Goal: Task Accomplishment & Management: Use online tool/utility

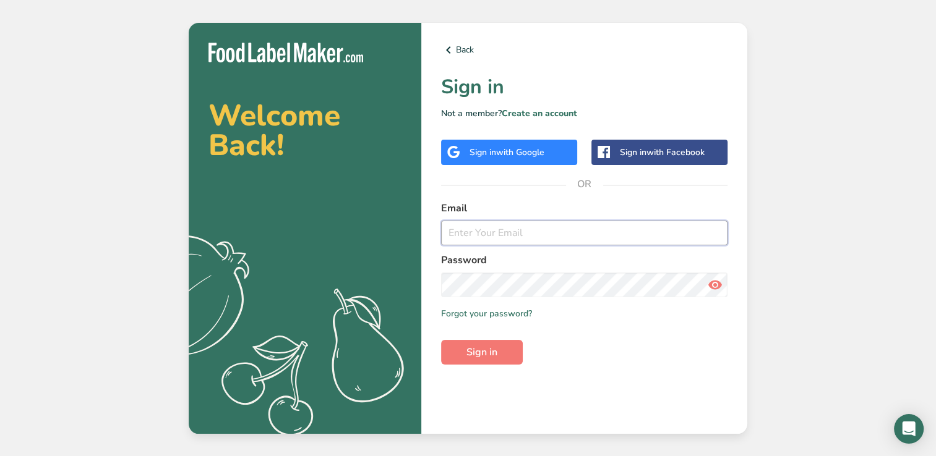
click at [631, 242] on input "email" at bounding box center [584, 233] width 286 height 25
type input "[EMAIL_ADDRESS][DOMAIN_NAME]"
click at [441, 340] on button "Sign in" at bounding box center [482, 352] width 82 height 25
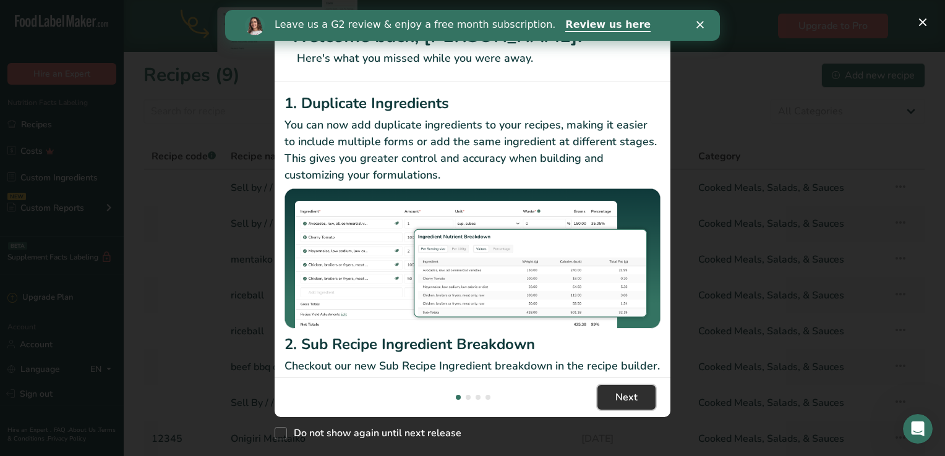
click at [618, 391] on span "Next" at bounding box center [626, 397] width 22 height 15
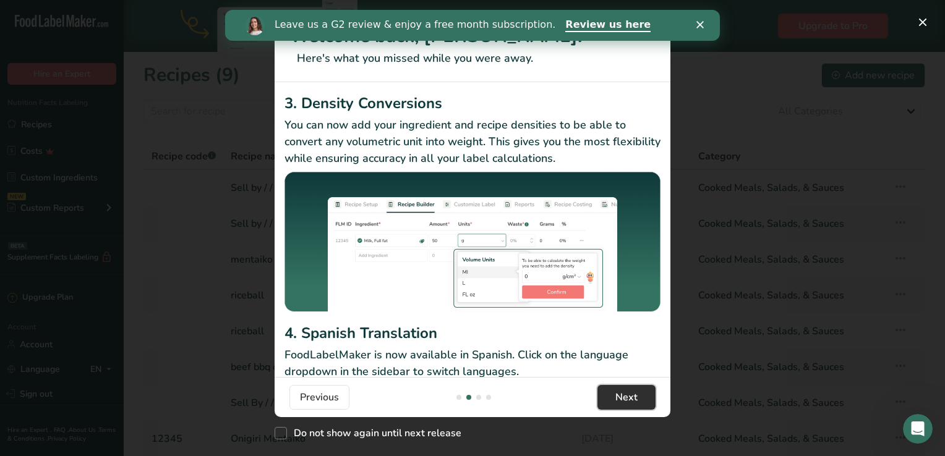
click at [618, 391] on span "Next" at bounding box center [626, 397] width 22 height 15
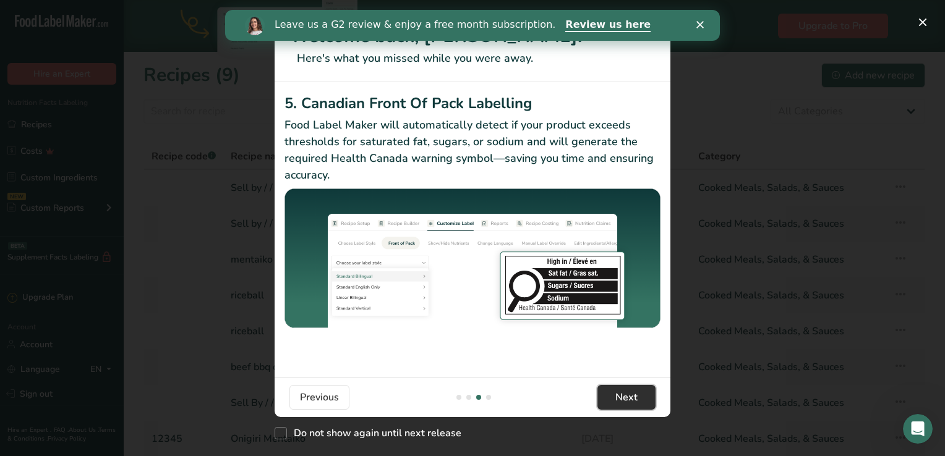
click at [618, 391] on span "Next" at bounding box center [626, 397] width 22 height 15
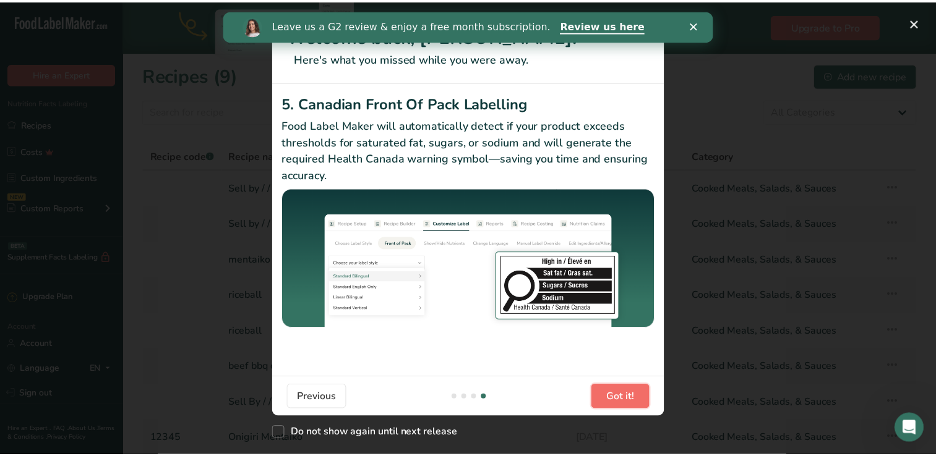
scroll to position [0, 1187]
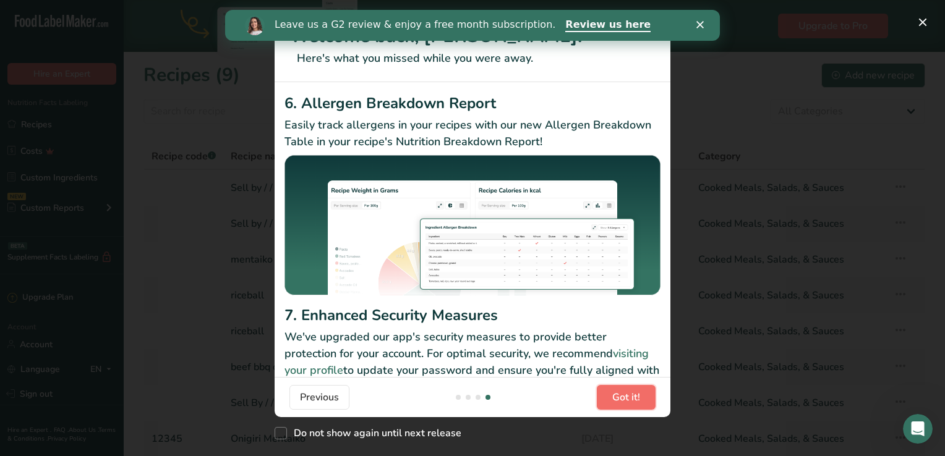
click at [618, 391] on span "Got it!" at bounding box center [626, 397] width 28 height 15
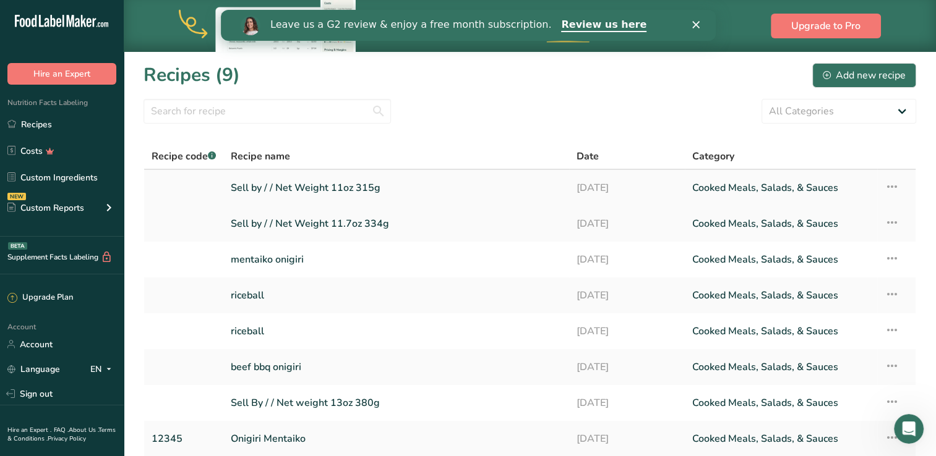
click at [327, 193] on link "Sell by / / Net Weight 11oz 315g" at bounding box center [396, 188] width 331 height 26
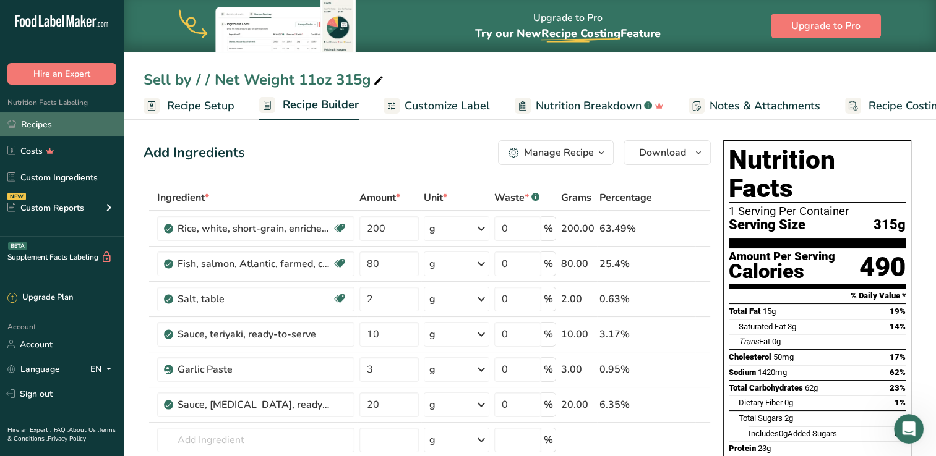
click at [77, 124] on link "Recipes" at bounding box center [62, 125] width 124 height 24
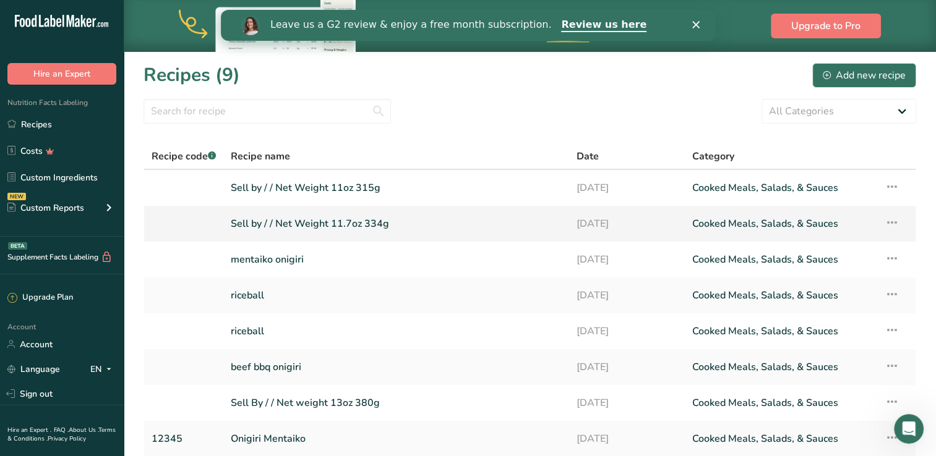
click at [298, 224] on link "Sell by / / Net Weight 11.7oz 334g" at bounding box center [396, 224] width 331 height 26
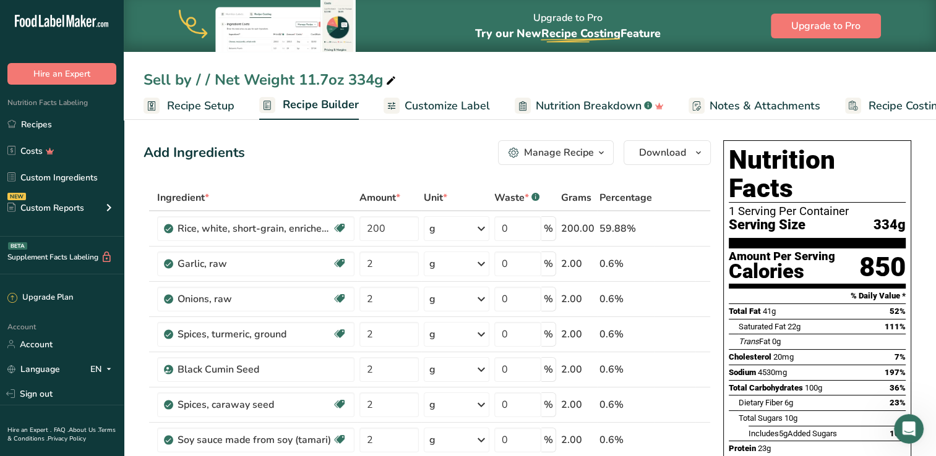
click at [201, 111] on span "Recipe Setup" at bounding box center [200, 106] width 67 height 17
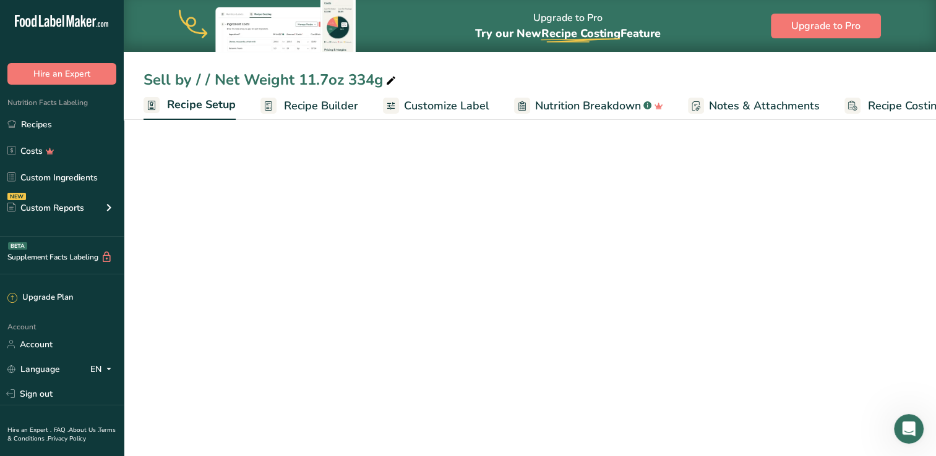
scroll to position [0, 4]
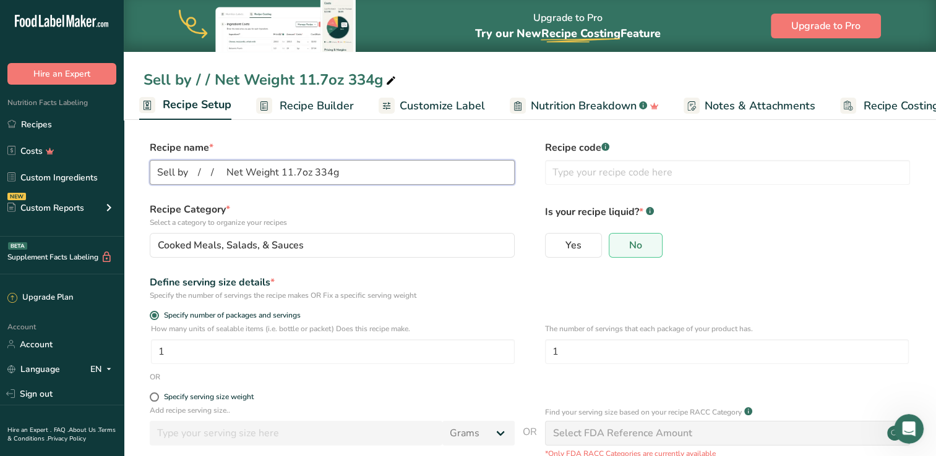
click at [348, 174] on input "Sell by / / Net Weight 11.7oz 334g" at bounding box center [332, 172] width 365 height 25
type input "US Wagyu Beef [PERSON_NAME]"
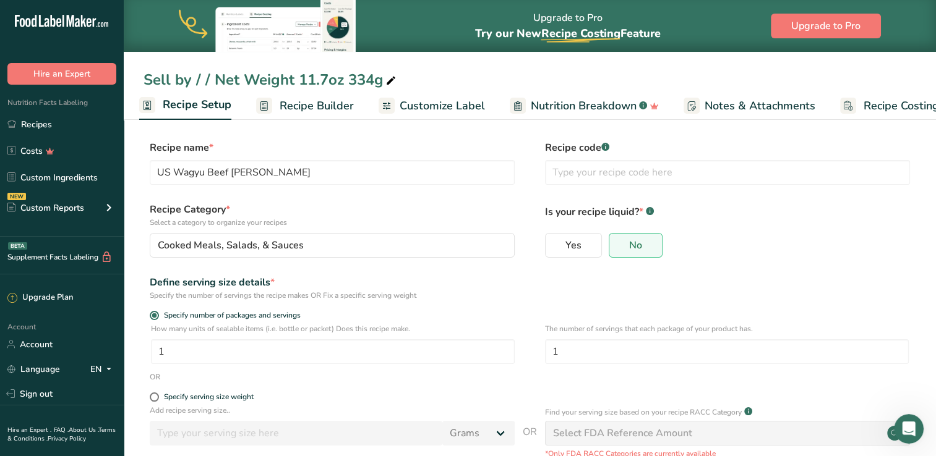
click at [716, 24] on div "Upgrade to Pro Try our New Recipe Costing .a-29{fill:none;stroke-linecap:round;…" at bounding box center [530, 26] width 812 height 52
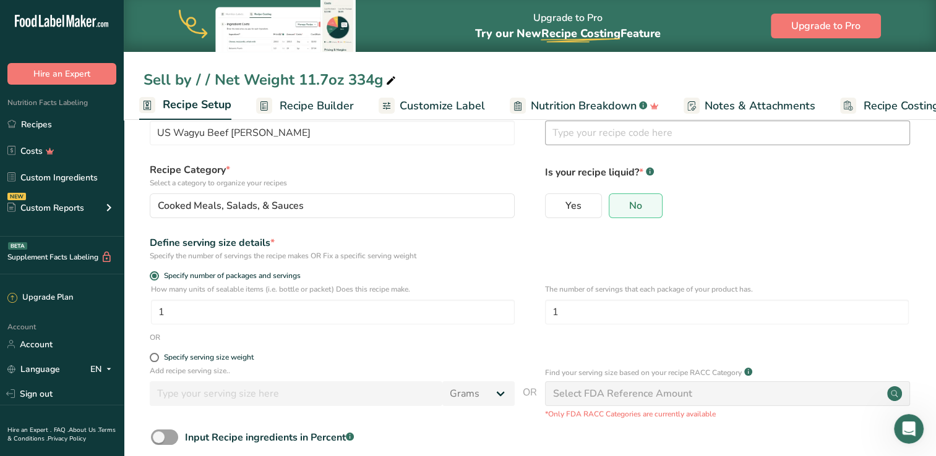
scroll to position [108, 0]
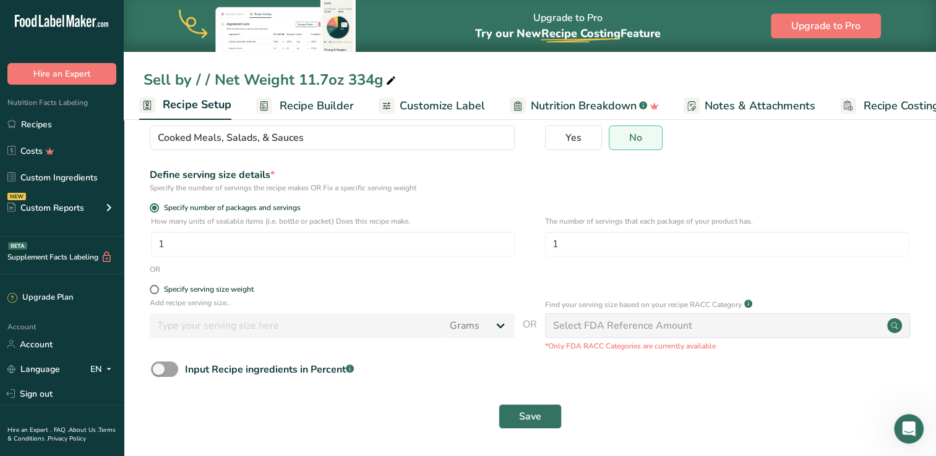
click at [514, 430] on div "Save" at bounding box center [529, 417] width 772 height 40
click at [526, 416] on span "Save" at bounding box center [530, 416] width 22 height 15
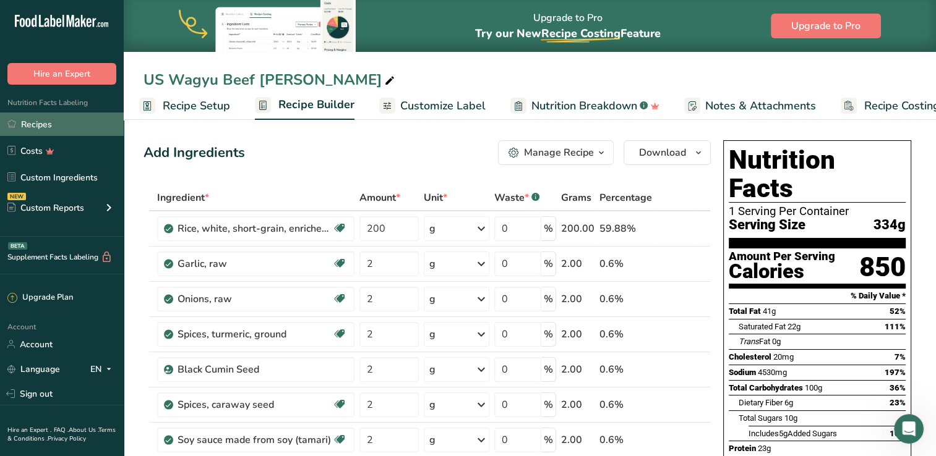
click at [79, 118] on link "Recipes" at bounding box center [62, 125] width 124 height 24
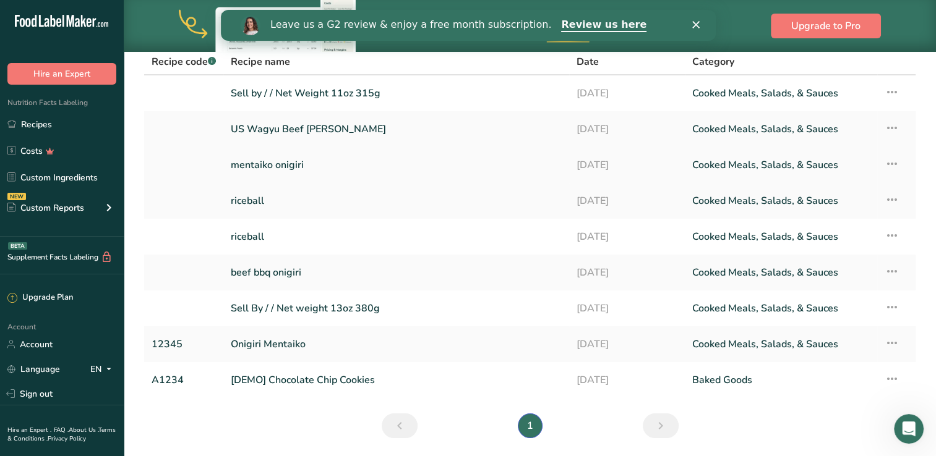
scroll to position [124, 0]
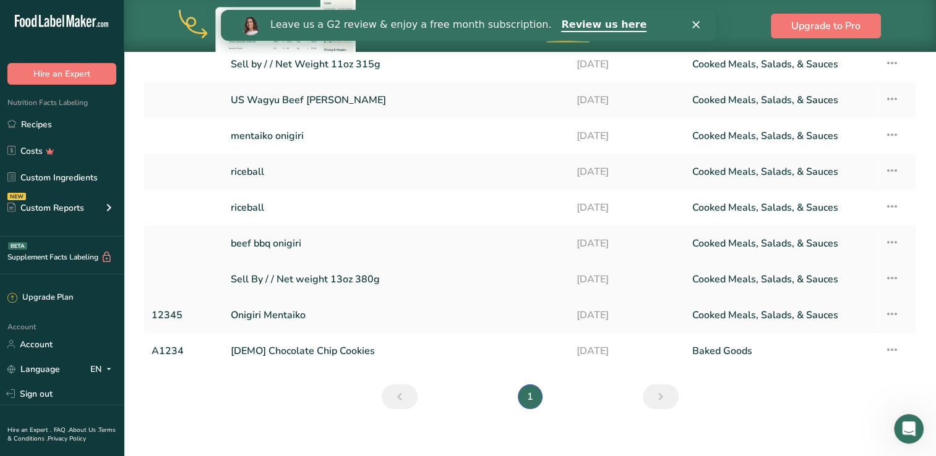
click at [341, 276] on link "Sell By / / Net weight 13oz 380g" at bounding box center [396, 280] width 331 height 26
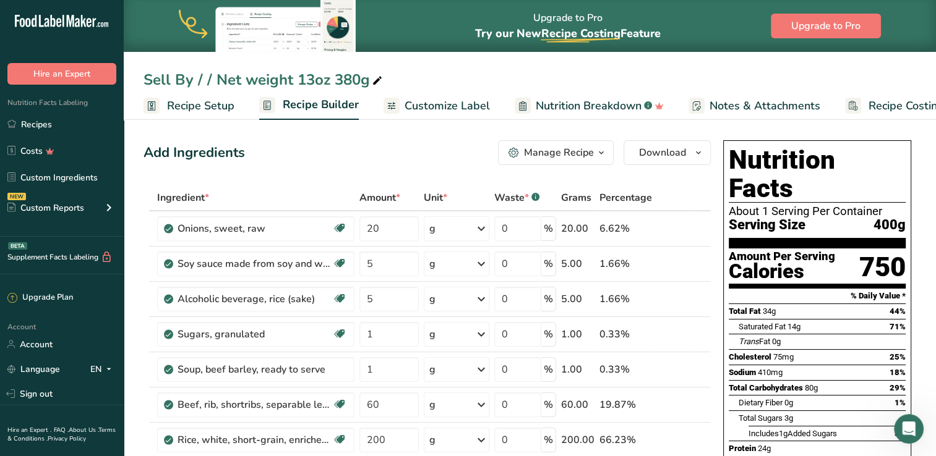
click at [205, 108] on span "Recipe Setup" at bounding box center [200, 106] width 67 height 17
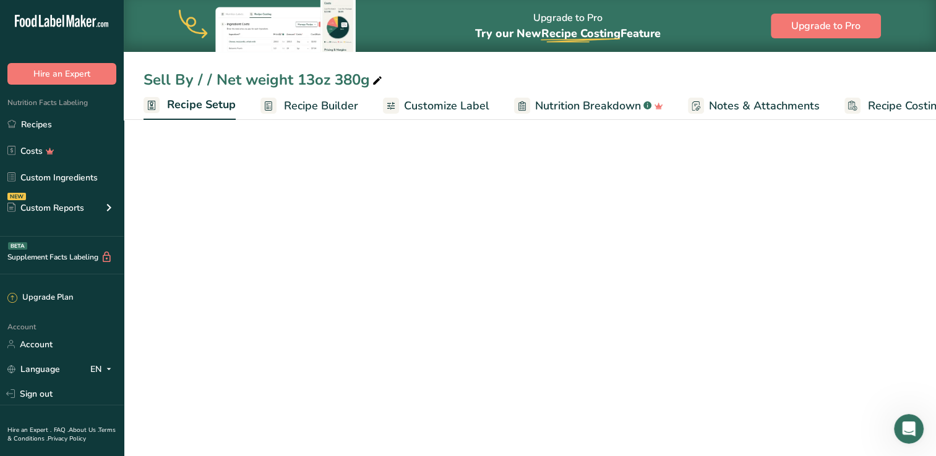
scroll to position [0, 4]
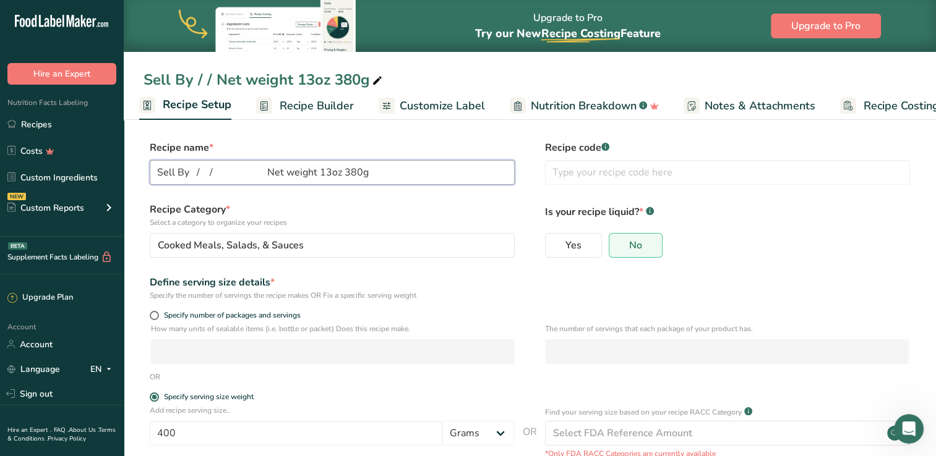
click at [388, 171] on input "Sell By / / Net weight 13oz 380g" at bounding box center [332, 172] width 365 height 25
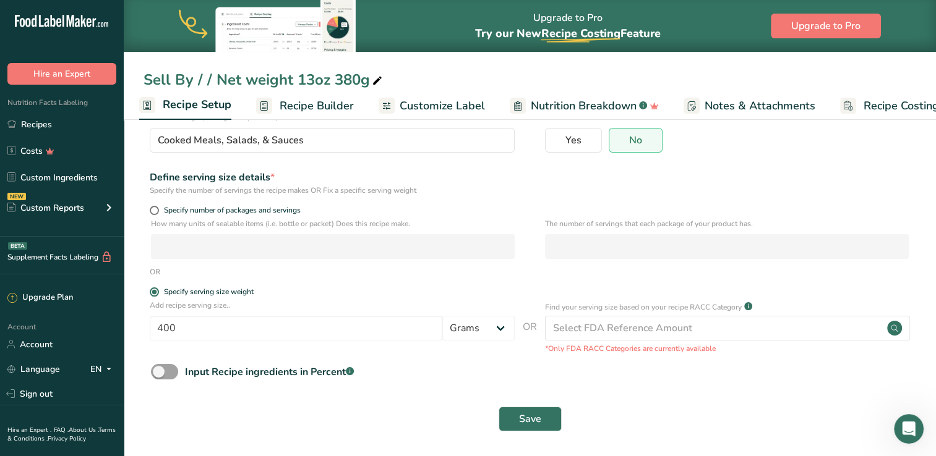
scroll to position [108, 0]
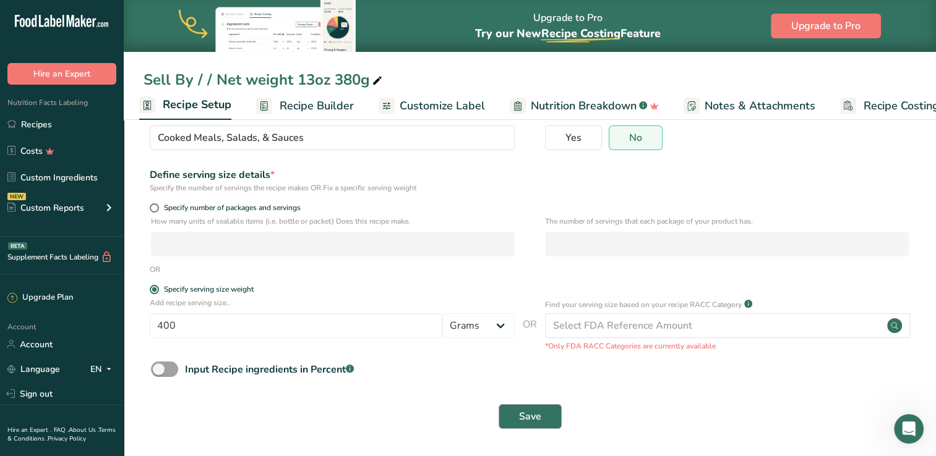
type input "US WAGYU Beef Bowl"
click at [533, 416] on span "Save" at bounding box center [530, 416] width 22 height 15
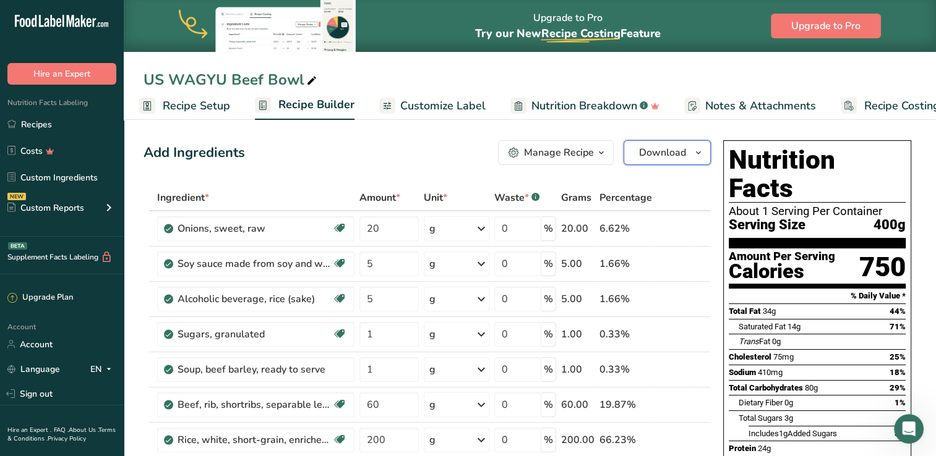
click at [685, 150] on span "Download" at bounding box center [662, 152] width 47 height 15
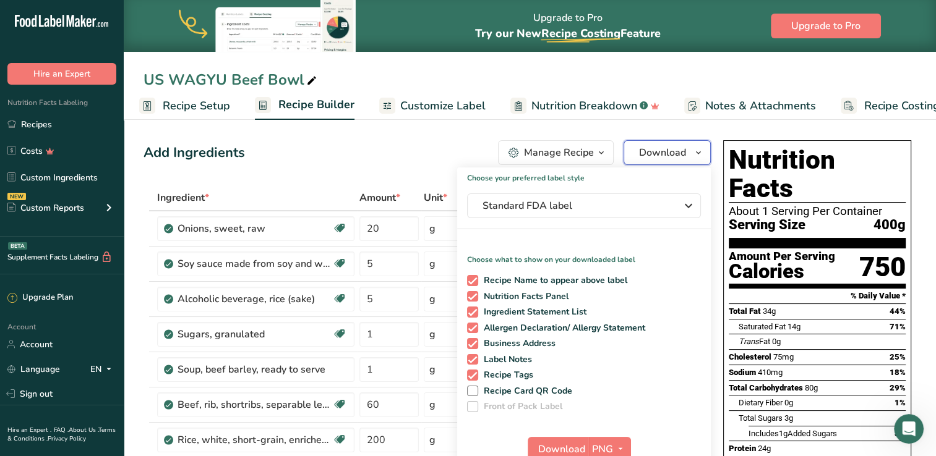
scroll to position [124, 0]
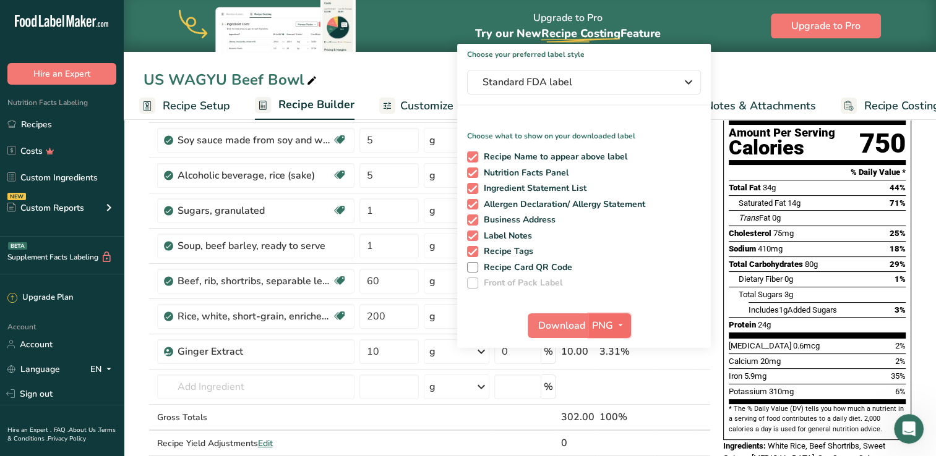
click at [622, 323] on icon "button" at bounding box center [620, 325] width 10 height 15
click at [605, 408] on link "PDF" at bounding box center [611, 412] width 40 height 20
click at [550, 325] on span "Download" at bounding box center [562, 326] width 47 height 15
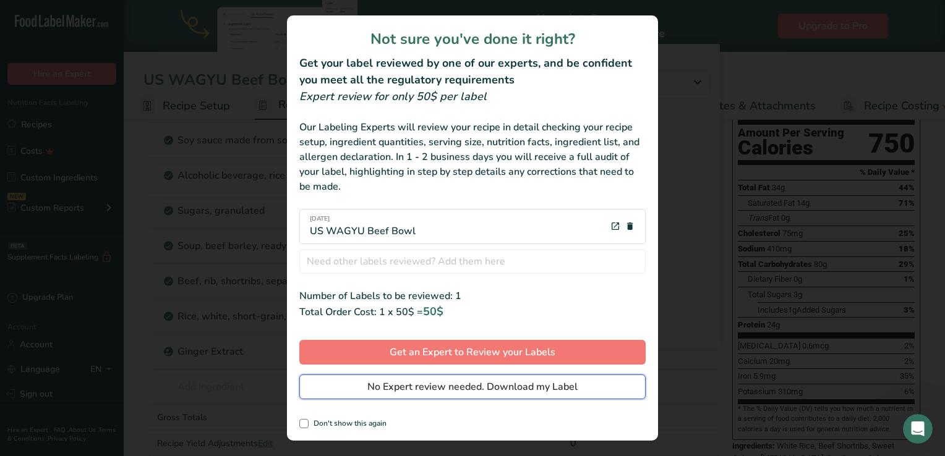
click at [455, 387] on span "No Expert review needed. Download my Label" at bounding box center [472, 387] width 210 height 15
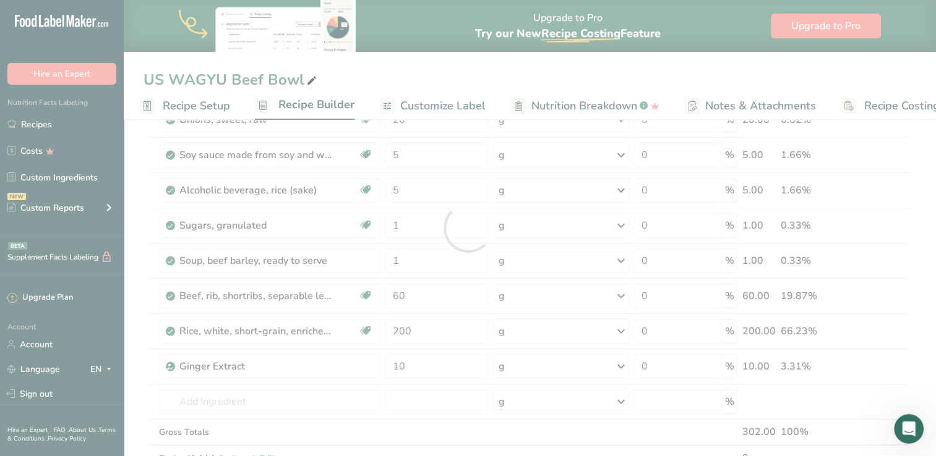
scroll to position [0, 0]
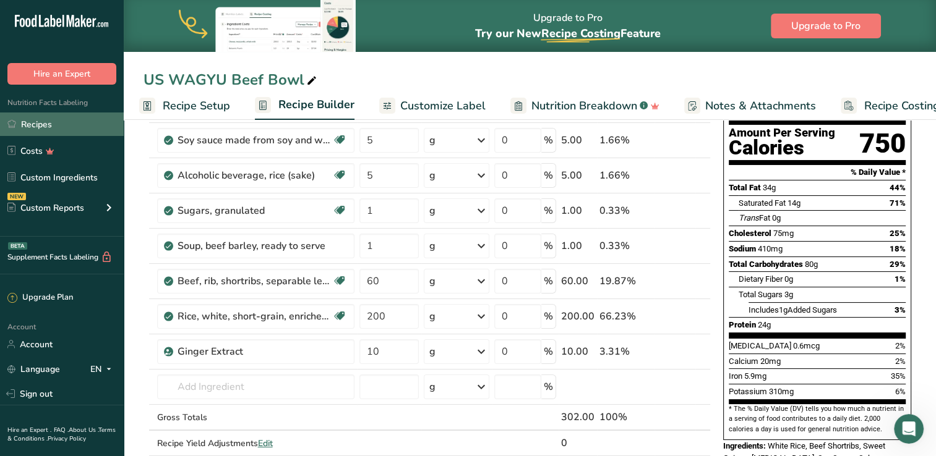
click at [67, 125] on link "Recipes" at bounding box center [62, 125] width 124 height 24
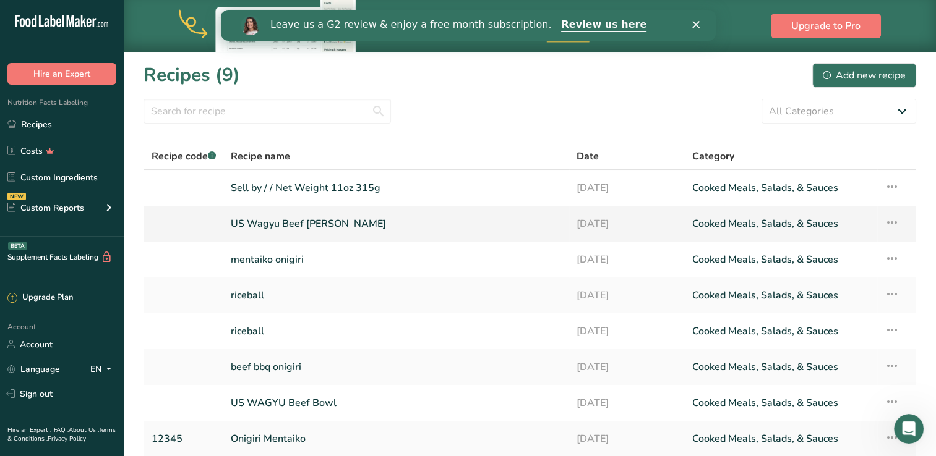
click at [273, 221] on link "US Wagyu Beef [PERSON_NAME]" at bounding box center [396, 224] width 331 height 26
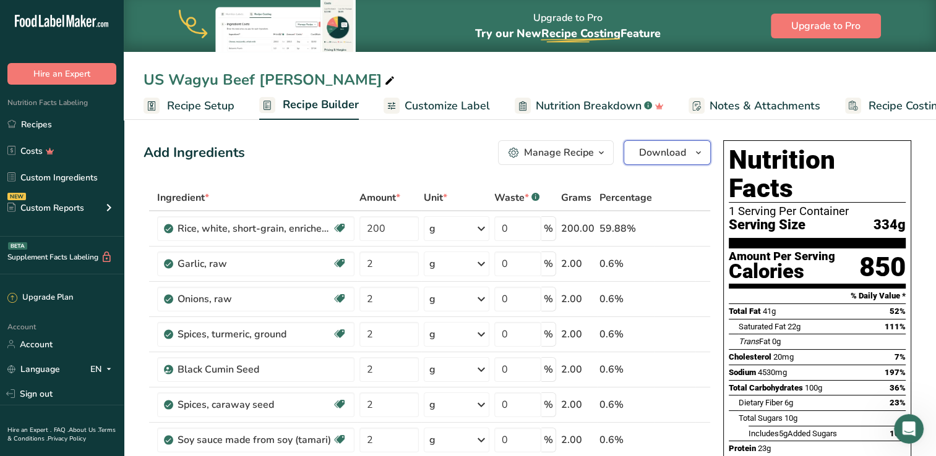
click at [661, 148] on span "Download" at bounding box center [662, 152] width 47 height 15
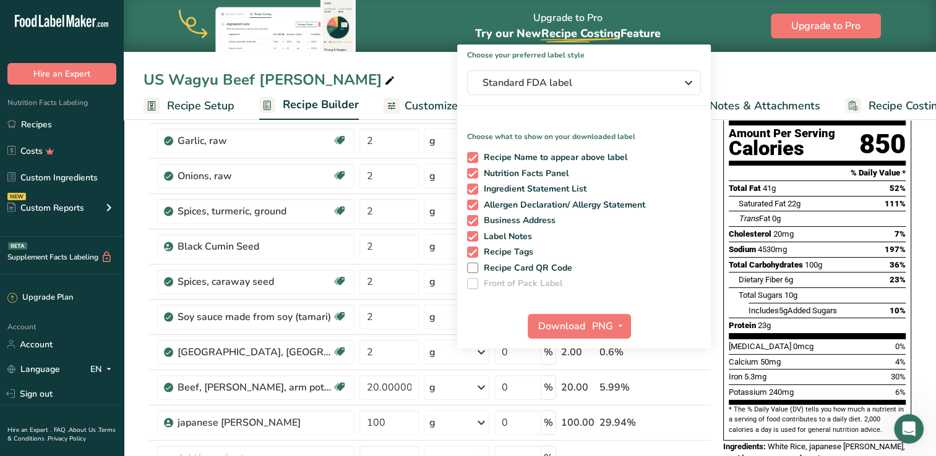
scroll to position [124, 0]
click at [622, 326] on icon "button" at bounding box center [620, 325] width 10 height 15
click at [611, 413] on link "PDF" at bounding box center [611, 412] width 40 height 20
click at [568, 325] on span "Download" at bounding box center [562, 326] width 47 height 15
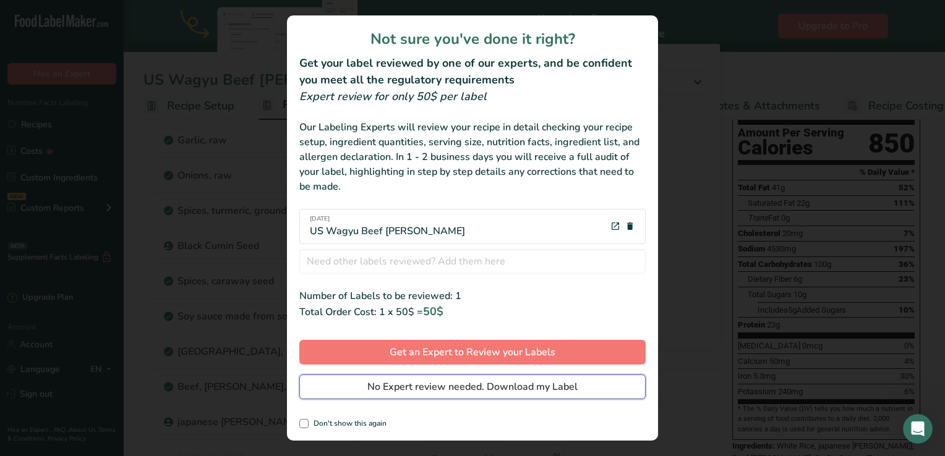
click at [517, 390] on span "No Expert review needed. Download my Label" at bounding box center [472, 387] width 210 height 15
